Goal: Find specific page/section: Find specific page/section

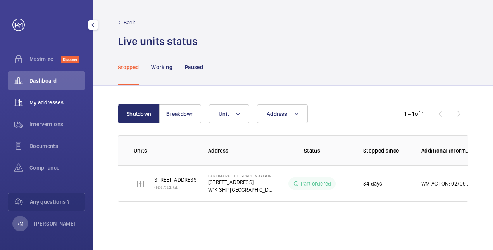
click at [62, 108] on div "My addresses" at bounding box center [47, 102] width 78 height 19
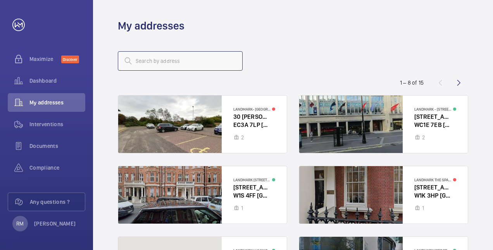
click at [174, 57] on input "text" at bounding box center [180, 60] width 125 height 19
click at [313, 66] on div "49" at bounding box center [293, 61] width 350 height 19
click at [166, 64] on input "49" at bounding box center [180, 60] width 125 height 19
type input "4"
type input "gros"
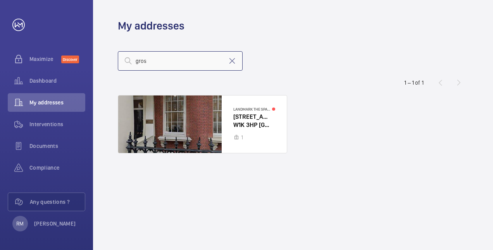
click at [221, 67] on input "gros" at bounding box center [180, 60] width 125 height 19
click at [216, 108] on div at bounding box center [202, 123] width 169 height 57
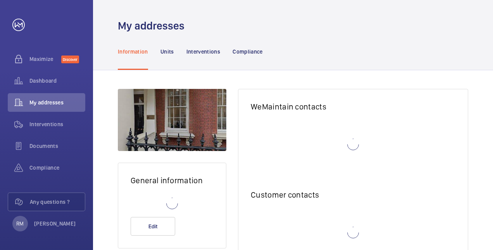
click at [216, 108] on div "General information Edit WeMaintain contacts Customer contacts Add a contact" at bounding box center [293, 192] width 400 height 245
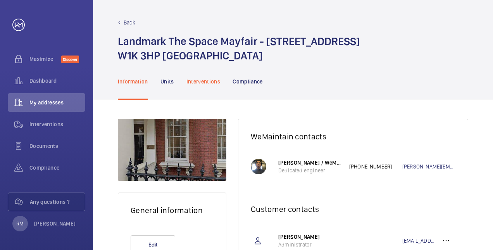
click at [188, 81] on p "Interventions" at bounding box center [203, 82] width 34 height 8
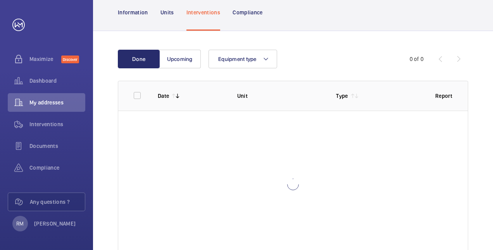
scroll to position [95, 0]
